Goal: Task Accomplishment & Management: Complete application form

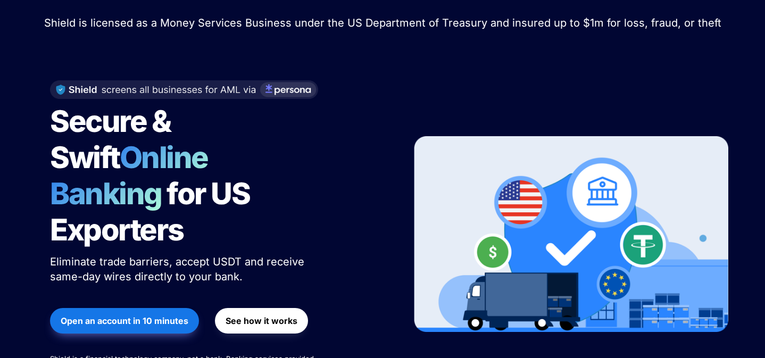
scroll to position [60, 0]
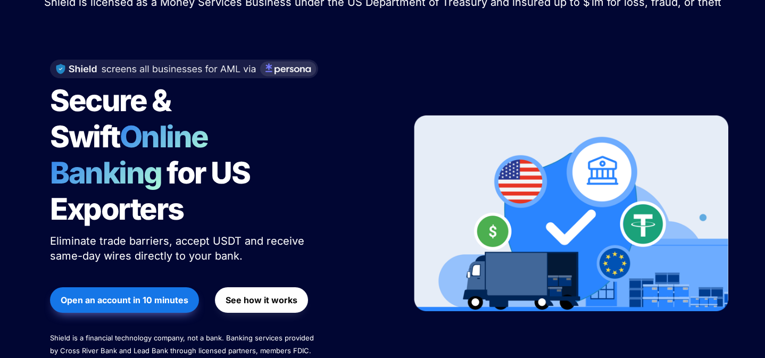
click at [165, 295] on strong "Open an account in 10 minutes" at bounding box center [125, 300] width 128 height 11
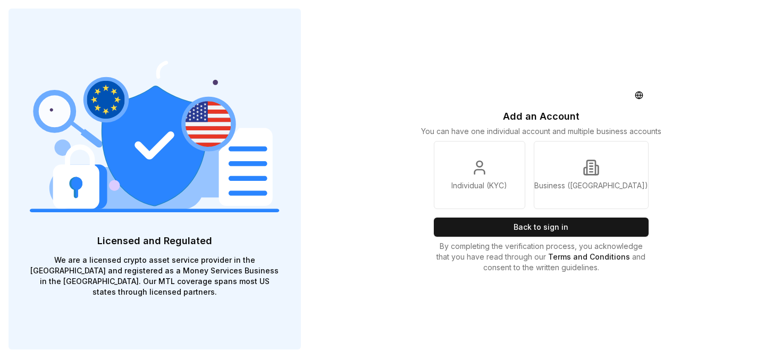
click at [377, 195] on div "Add an Account You can have one individual account and multiple business accoun…" at bounding box center [542, 179] width 464 height 358
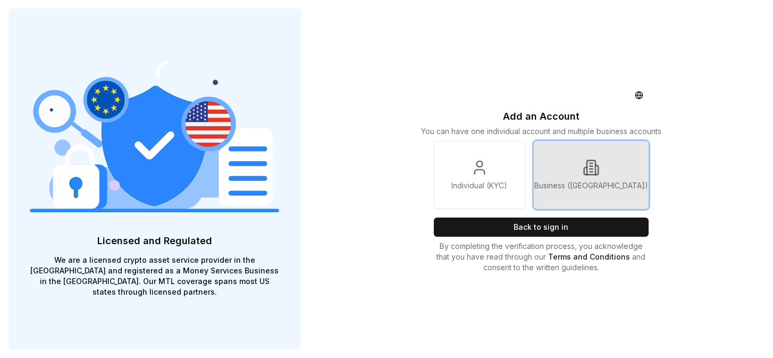
click at [587, 174] on icon at bounding box center [585, 171] width 3 height 7
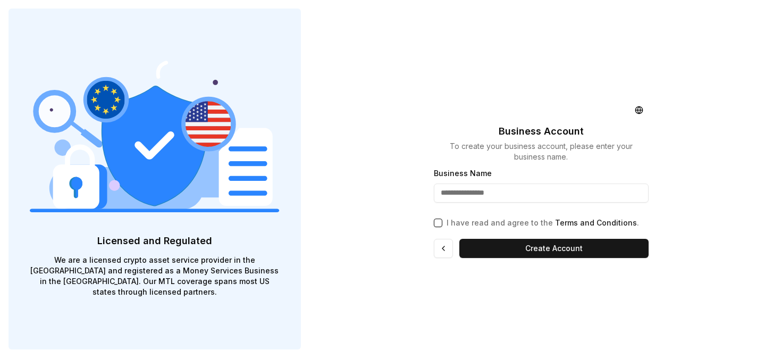
click at [534, 200] on input "Business Name" at bounding box center [541, 192] width 215 height 19
type input "**********"
click at [439, 222] on button "I have read and agree to the Terms and Conditions ." at bounding box center [438, 223] width 9 height 9
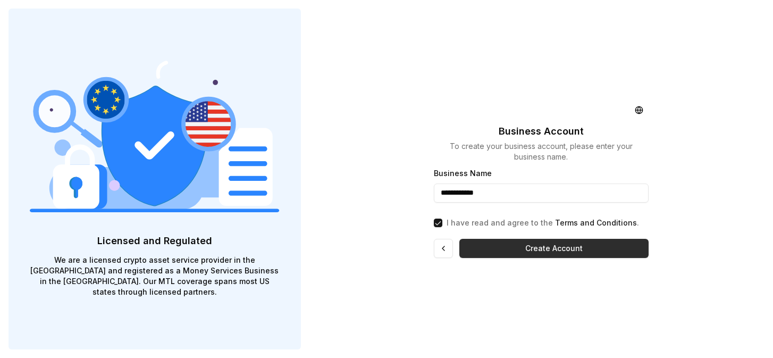
click at [503, 247] on button "Create Account" at bounding box center [553, 248] width 189 height 19
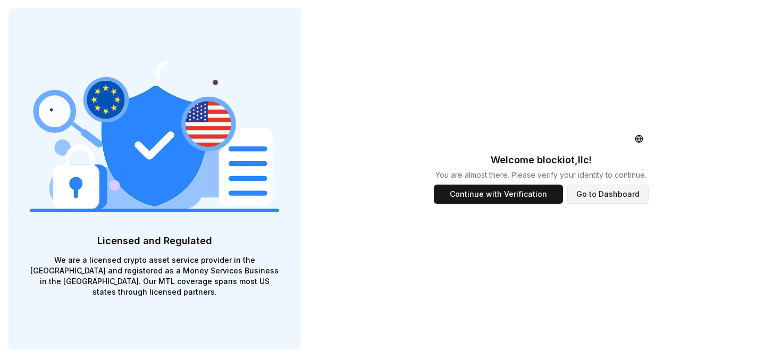
click at [607, 196] on button "Go to Dashboard" at bounding box center [607, 194] width 81 height 19
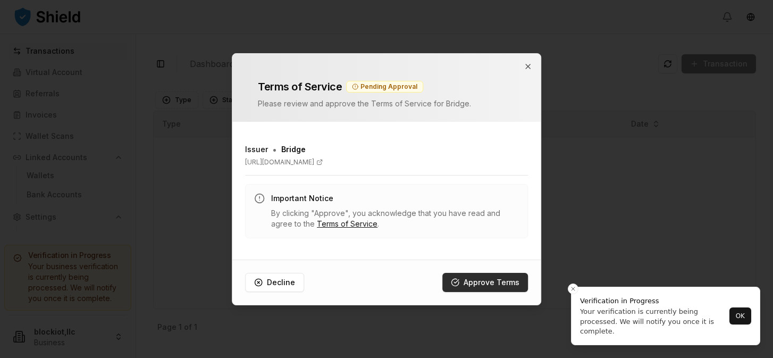
click at [472, 283] on button "Approve Terms" at bounding box center [485, 282] width 86 height 19
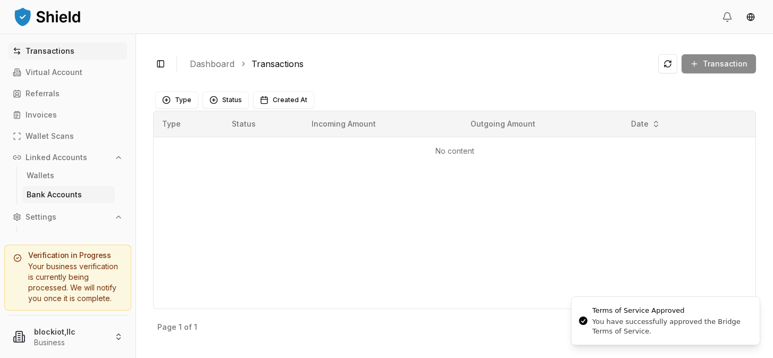
click at [70, 191] on p "Bank Accounts" at bounding box center [54, 194] width 55 height 7
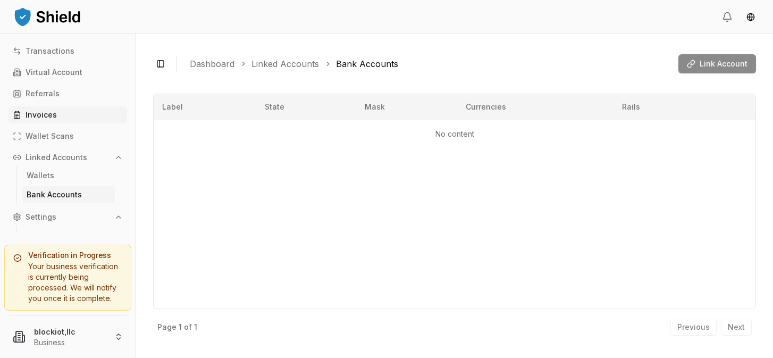
click at [50, 114] on p "Invoices" at bounding box center [41, 114] width 31 height 7
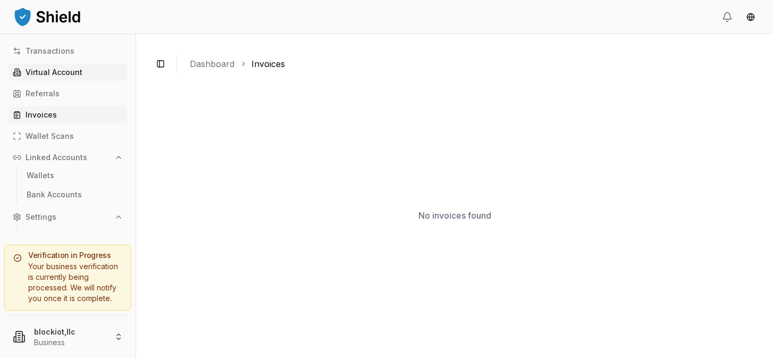
click at [64, 71] on p "Virtual Account" at bounding box center [54, 72] width 57 height 7
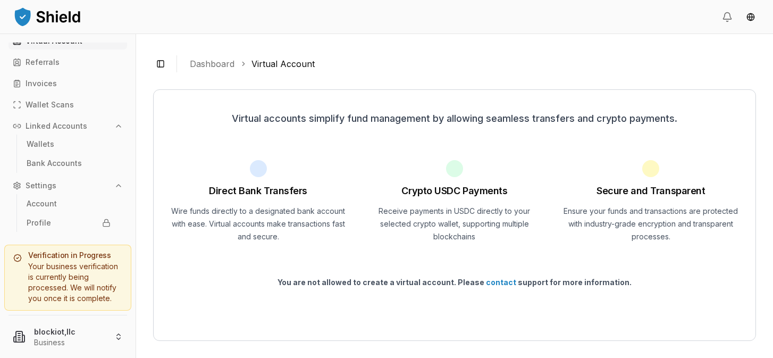
scroll to position [51, 0]
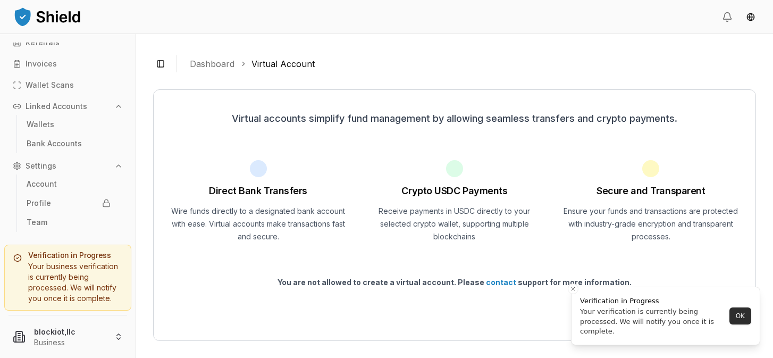
click at [739, 314] on button "OK" at bounding box center [741, 315] width 22 height 17
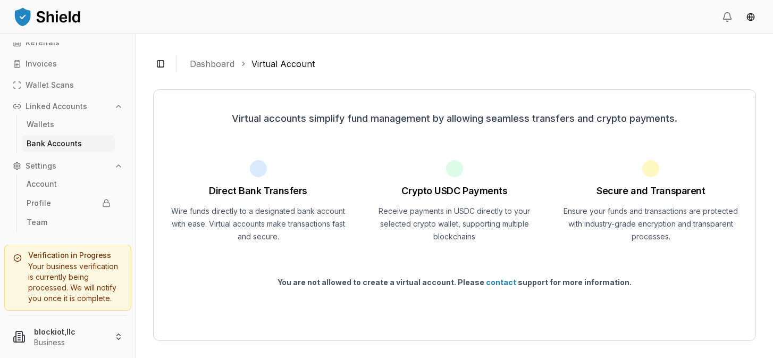
click at [51, 144] on p "Bank Accounts" at bounding box center [54, 143] width 55 height 7
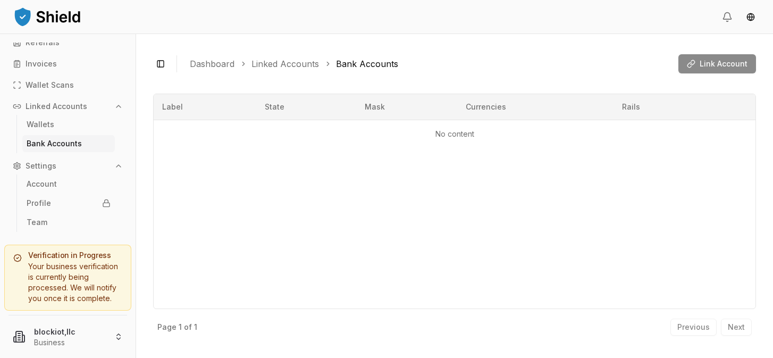
click at [43, 162] on p "Settings" at bounding box center [41, 165] width 31 height 7
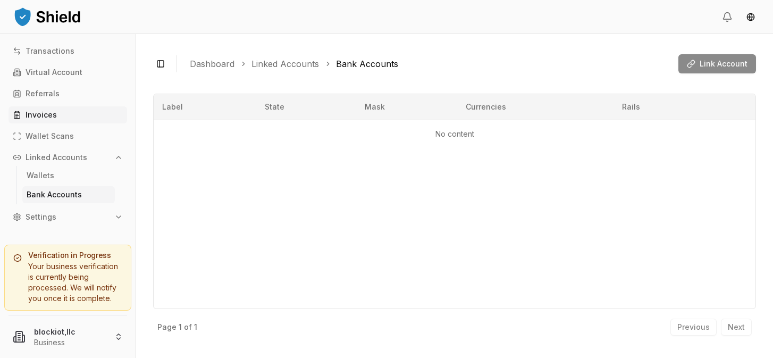
click at [47, 118] on p "Invoices" at bounding box center [41, 114] width 31 height 7
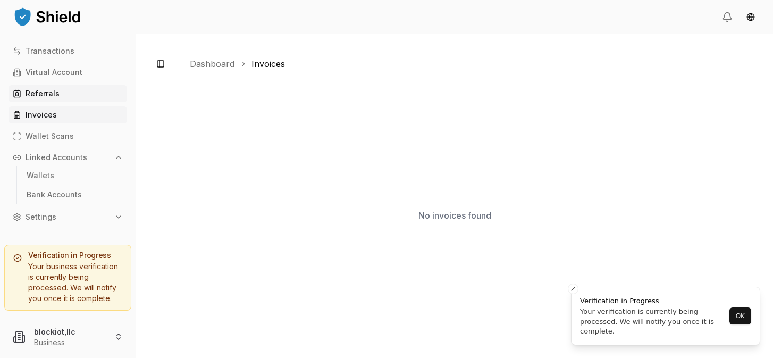
click at [56, 97] on p "Referrals" at bounding box center [43, 93] width 34 height 7
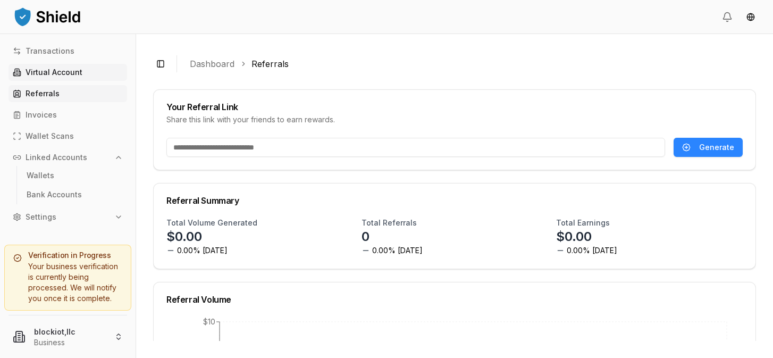
click at [65, 72] on p "Virtual Account" at bounding box center [54, 72] width 57 height 7
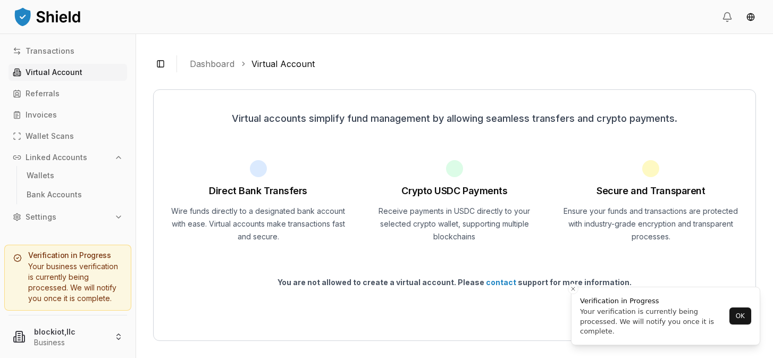
click at [76, 218] on button "Settings" at bounding box center [68, 216] width 119 height 17
click at [53, 198] on p "Bank Accounts" at bounding box center [54, 194] width 55 height 7
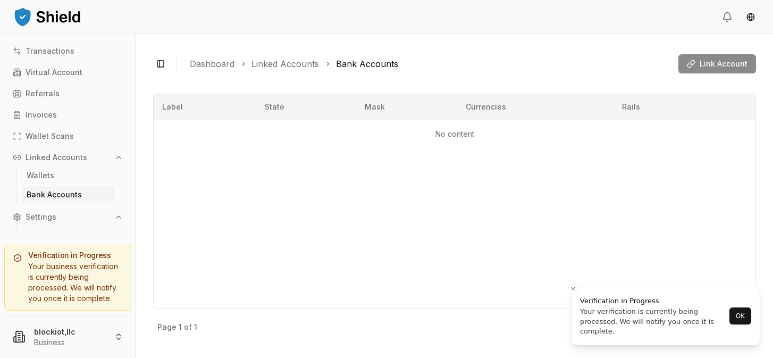
click at [54, 158] on p "Linked Accounts" at bounding box center [57, 157] width 62 height 7
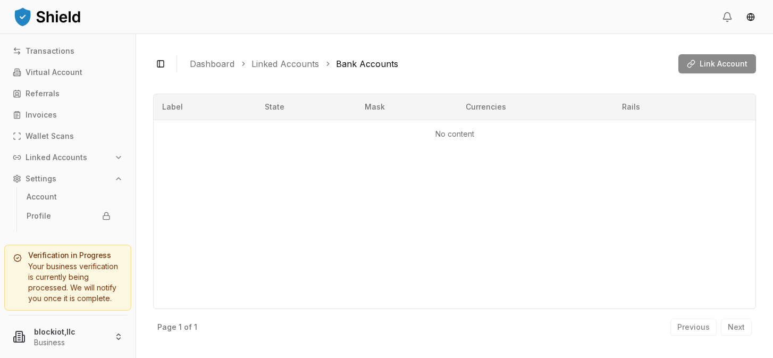
click at [61, 156] on p "Linked Accounts" at bounding box center [57, 157] width 62 height 7
click at [56, 174] on link "Wallets" at bounding box center [68, 175] width 93 height 17
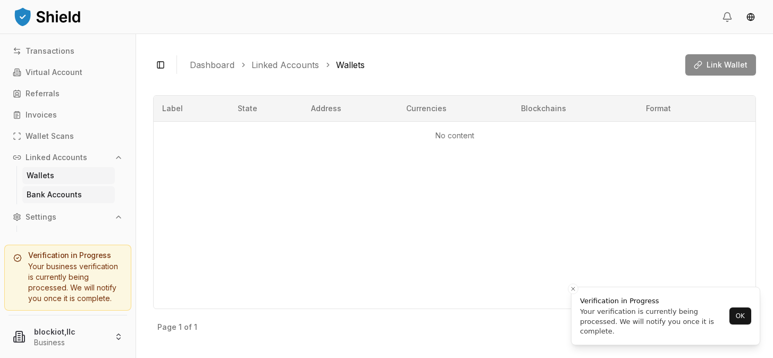
click at [64, 194] on p "Bank Accounts" at bounding box center [54, 194] width 55 height 7
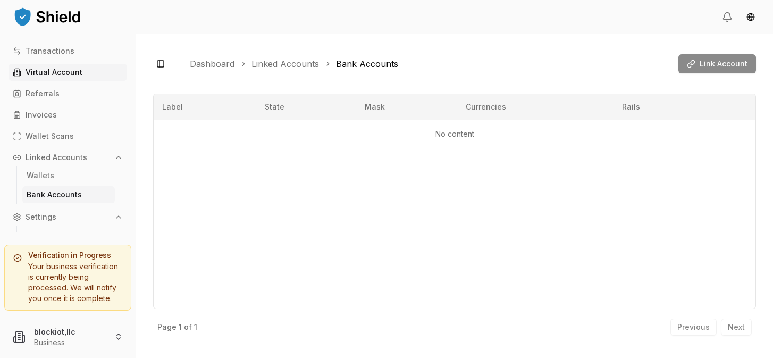
click at [54, 69] on p "Virtual Account" at bounding box center [54, 72] width 57 height 7
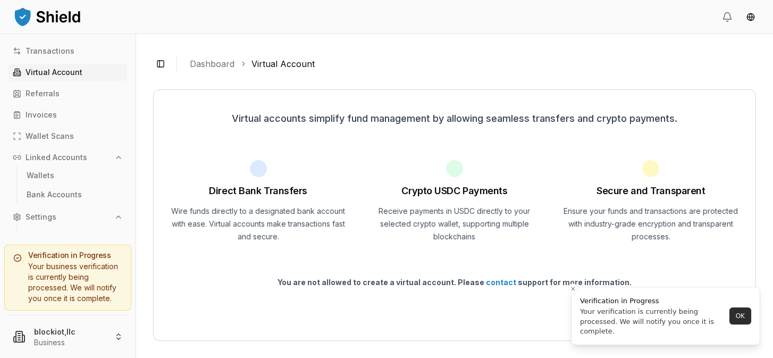
click at [735, 315] on button "OK" at bounding box center [741, 315] width 22 height 17
